Goal: Find contact information: Obtain details needed to contact an individual or organization

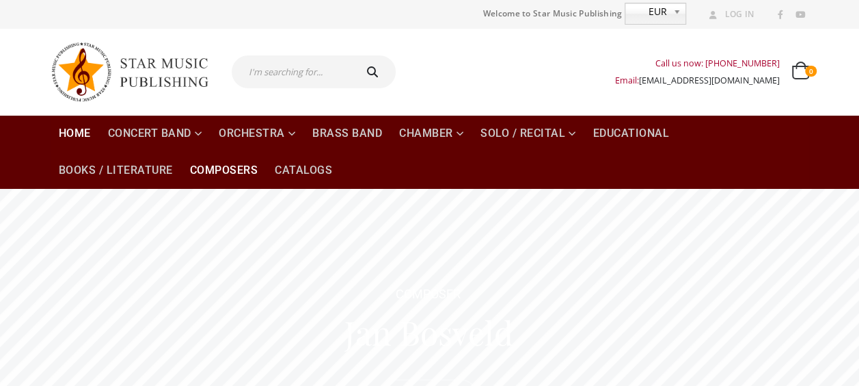
click at [224, 168] on link "Composers" at bounding box center [224, 170] width 85 height 37
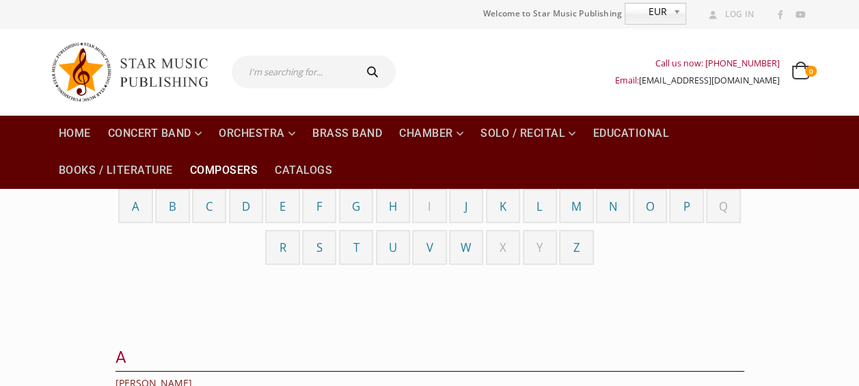
click at [135, 211] on span "A" at bounding box center [136, 206] width 8 height 16
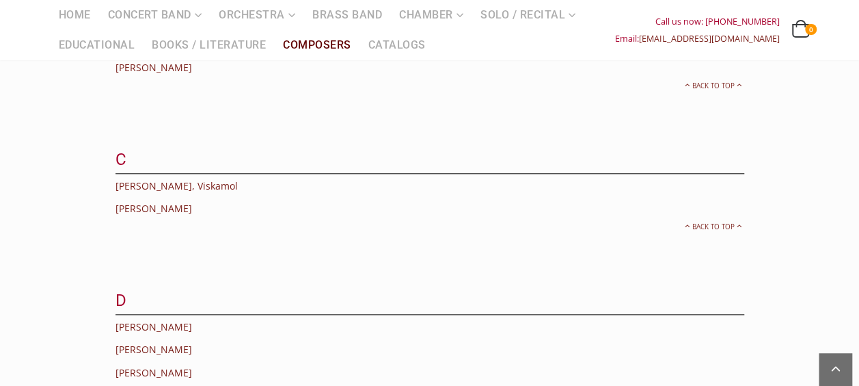
scroll to position [223, 0]
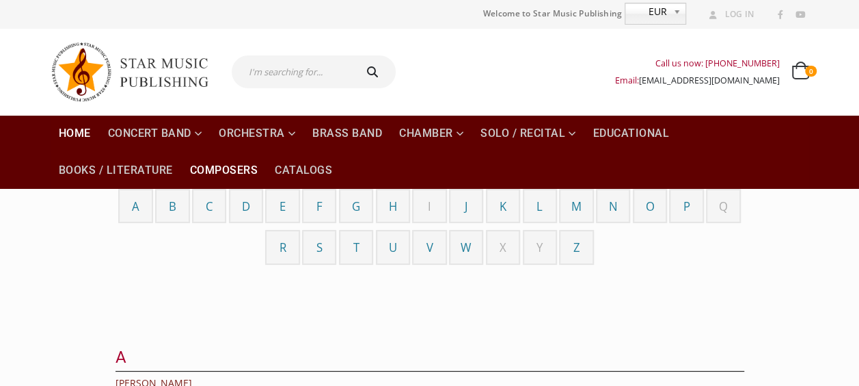
click at [68, 130] on link "Home" at bounding box center [75, 133] width 49 height 37
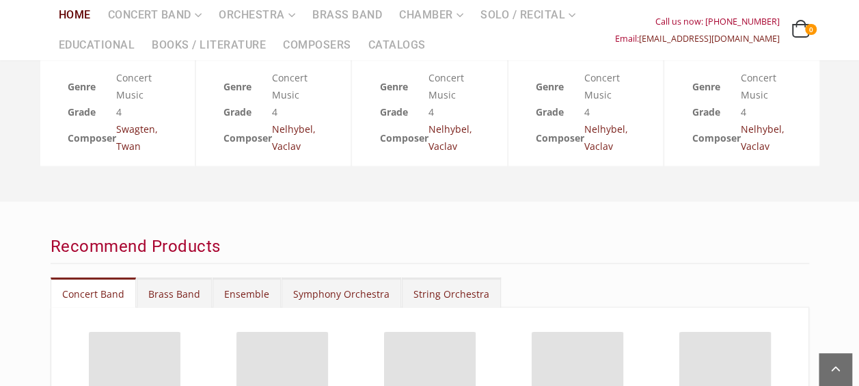
scroll to position [1231, 0]
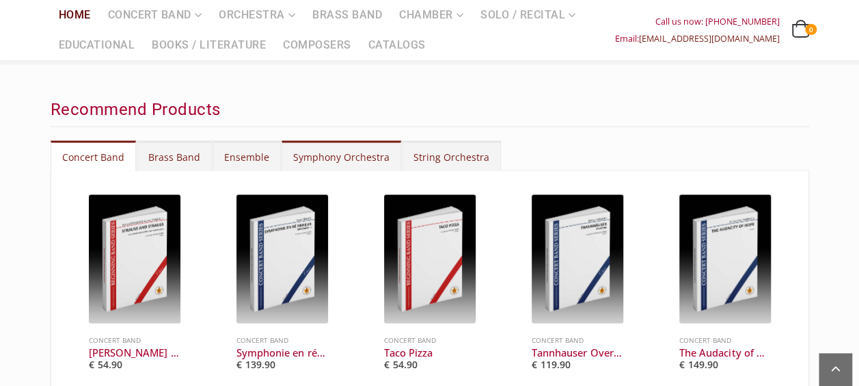
click at [313, 160] on link "Symphony Orchestra" at bounding box center [342, 155] width 120 height 30
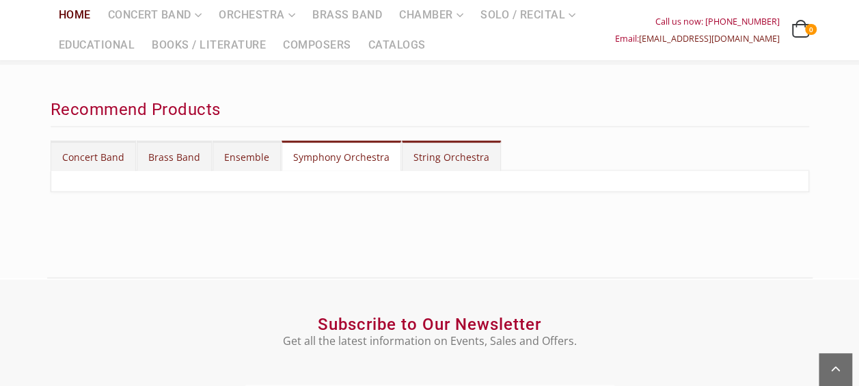
click at [464, 157] on link "String Orchestra" at bounding box center [451, 155] width 99 height 30
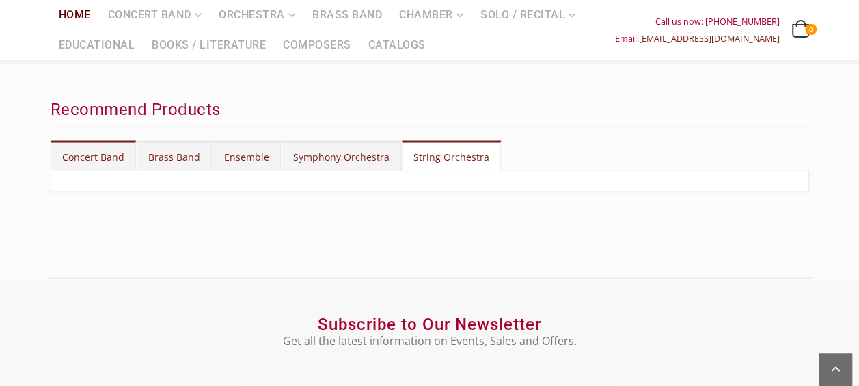
click at [77, 161] on link "Concert Band" at bounding box center [93, 155] width 85 height 30
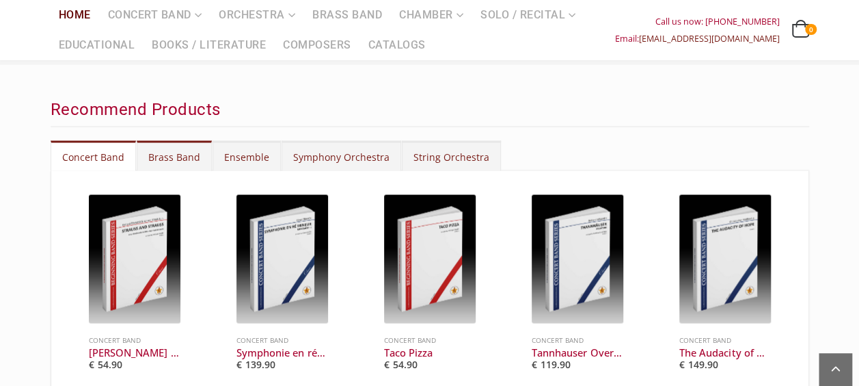
click at [172, 154] on link "Brass Band" at bounding box center [174, 155] width 75 height 30
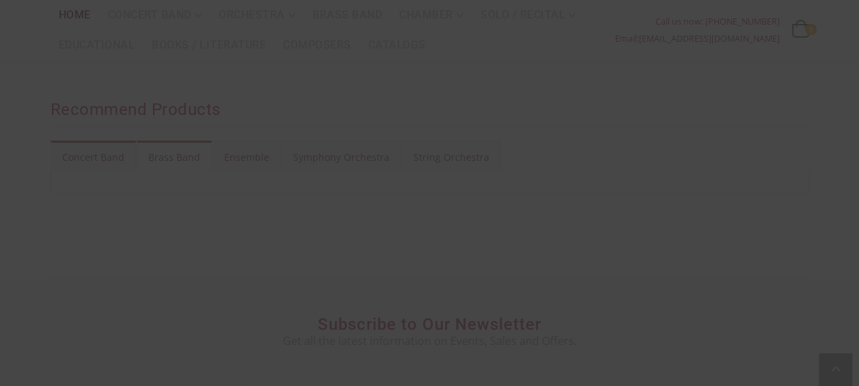
click at [89, 154] on div at bounding box center [429, 193] width 859 height 386
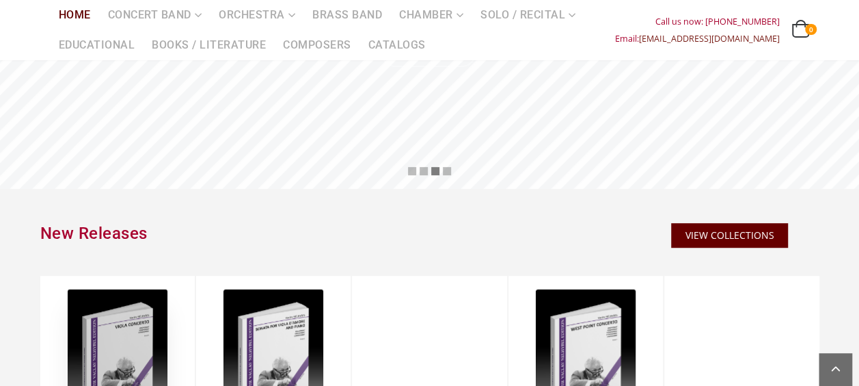
scroll to position [0, 0]
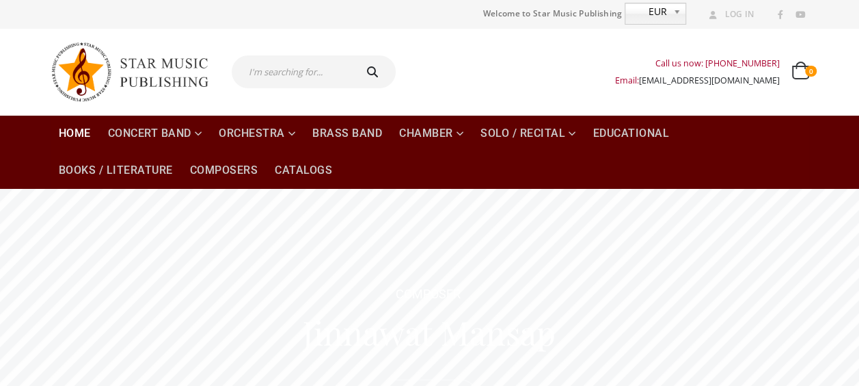
click at [77, 62] on img at bounding box center [136, 72] width 171 height 72
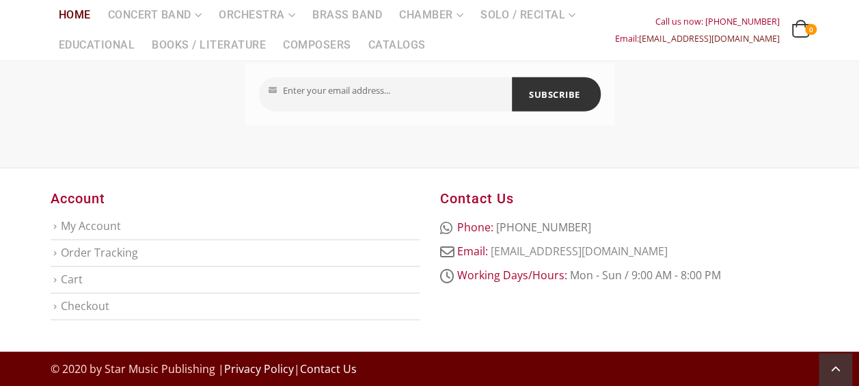
scroll to position [1915, 0]
click at [323, 368] on link "Contact Us" at bounding box center [328, 368] width 57 height 15
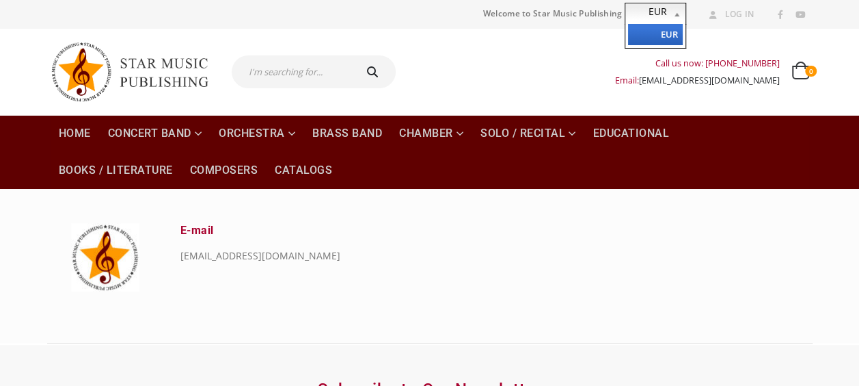
click at [677, 14] on b at bounding box center [679, 13] width 12 height 21
